Goal: Navigation & Orientation: Go to known website

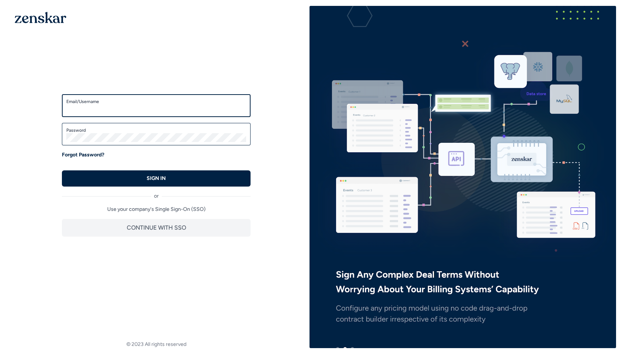
type input "**********"
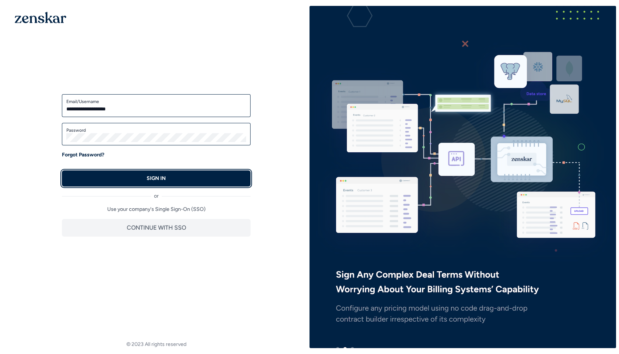
click at [150, 177] on p "SIGN IN" at bounding box center [156, 178] width 19 height 7
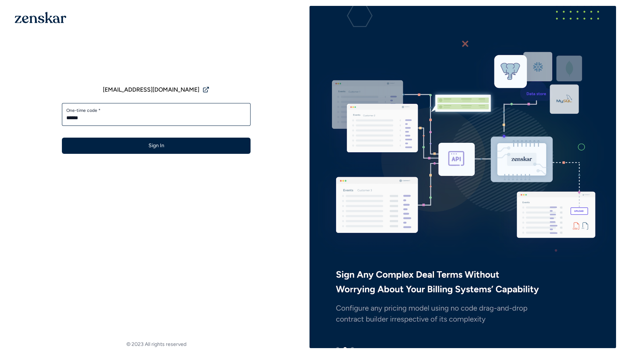
type input "******"
click at [62, 138] on button "Sign In" at bounding box center [156, 146] width 189 height 16
